Goal: Task Accomplishment & Management: Manage account settings

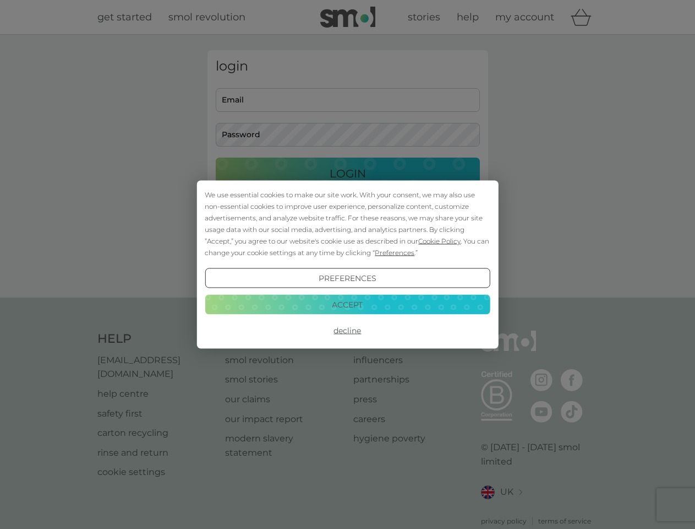
click at [440, 241] on span "Cookie Policy" at bounding box center [439, 241] width 42 height 8
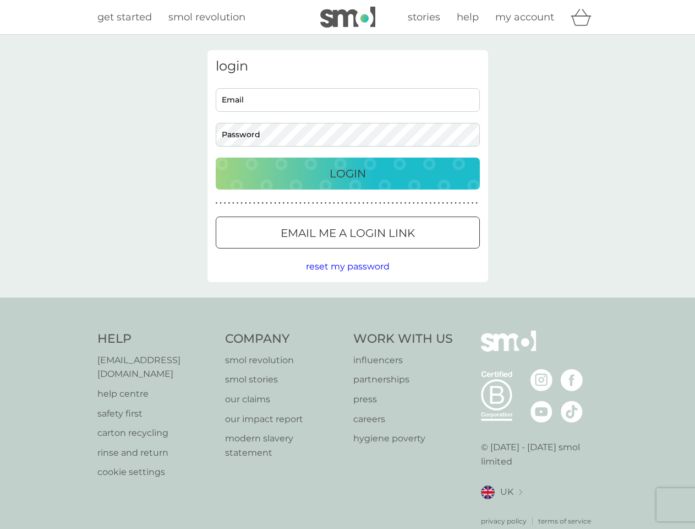
click at [394, 252] on div "login Email Password Login ● ● ● ● ● ● ● ● ● ● ● ● ● ● ● ● ● ● ● ● ● ● ● ● ● ● …" at bounding box center [348, 166] width 281 height 232
click at [347, 278] on div "login Email Password Login ● ● ● ● ● ● ● ● ● ● ● ● ● ● ● ● ● ● ● ● ● ● ● ● ● ● …" at bounding box center [348, 166] width 281 height 232
click at [347, 330] on div "Help [EMAIL_ADDRESS][DOMAIN_NAME] help centre safety first carton recycling rin…" at bounding box center [347, 427] width 501 height 195
click at [347, 304] on div "Help [EMAIL_ADDRESS][DOMAIN_NAME] help centre safety first carton recycling rin…" at bounding box center [347, 428] width 695 height 262
